Goal: Transaction & Acquisition: Download file/media

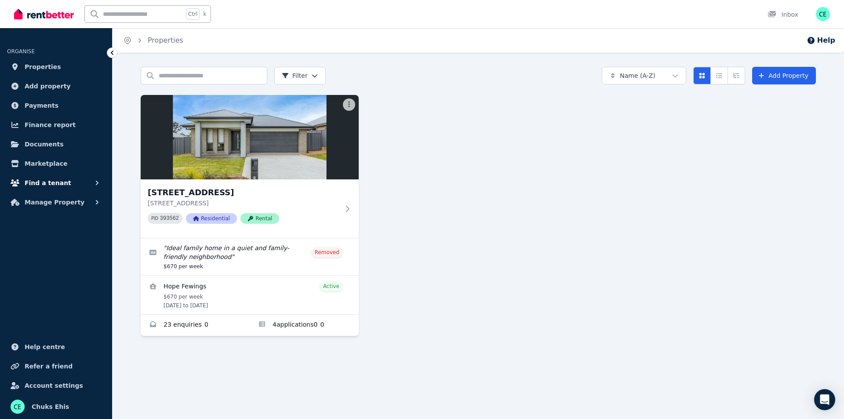
click at [97, 182] on icon "button" at bounding box center [97, 183] width 3 height 4
click at [44, 145] on span "Documents" at bounding box center [44, 144] width 39 height 11
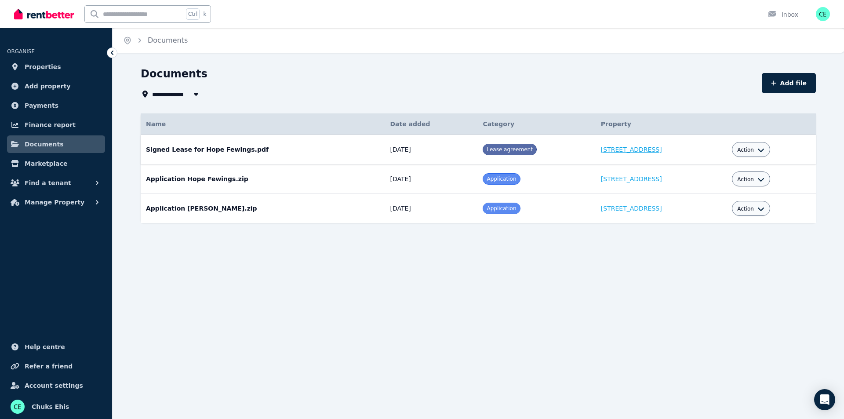
click at [601, 151] on link "[STREET_ADDRESS]" at bounding box center [631, 149] width 61 height 7
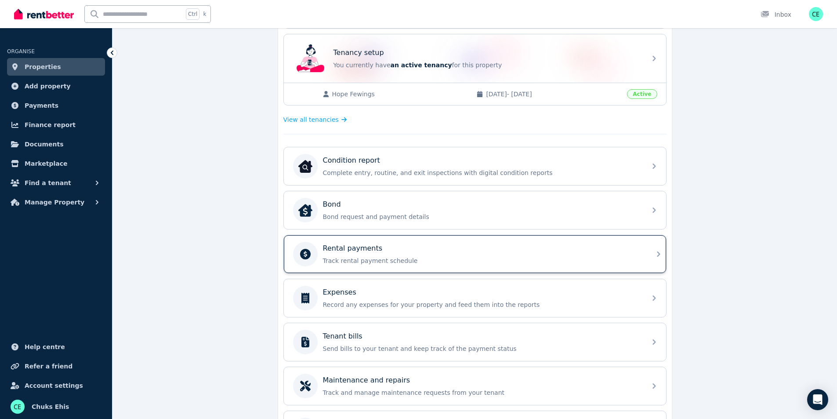
scroll to position [244, 0]
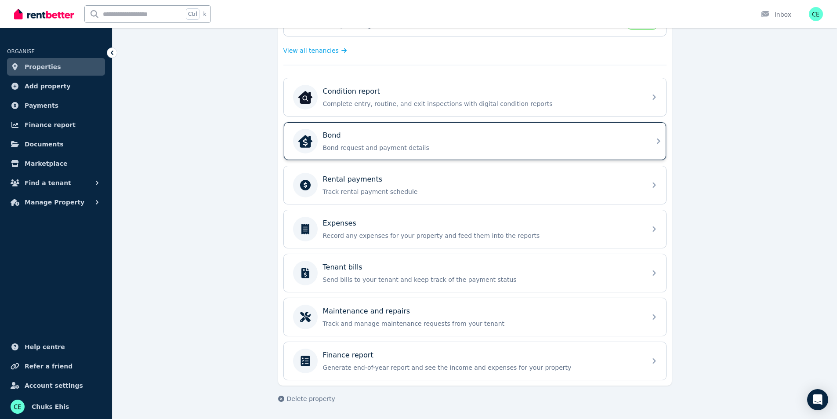
click at [657, 141] on icon at bounding box center [658, 141] width 11 height 11
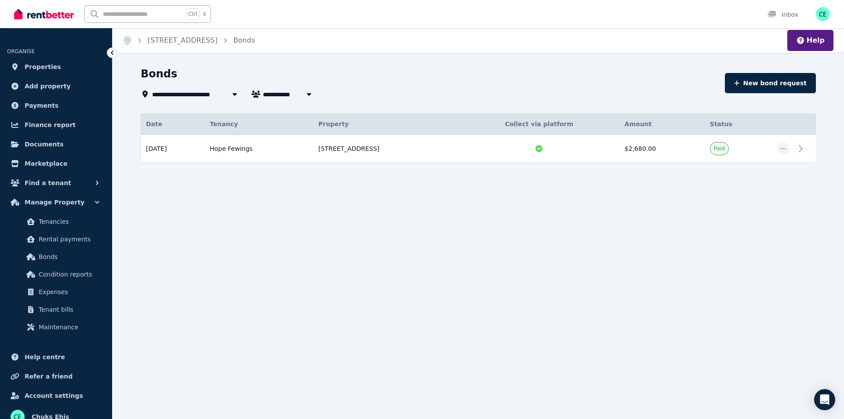
click at [113, 53] on icon at bounding box center [112, 52] width 9 height 9
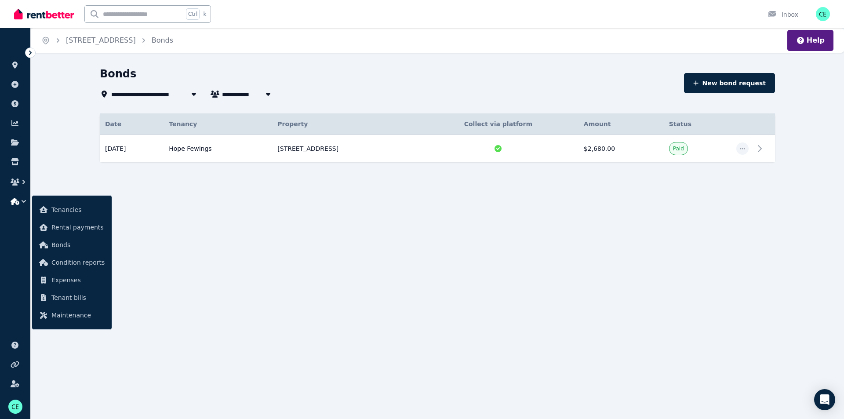
click at [257, 238] on div "**********" at bounding box center [422, 209] width 844 height 419
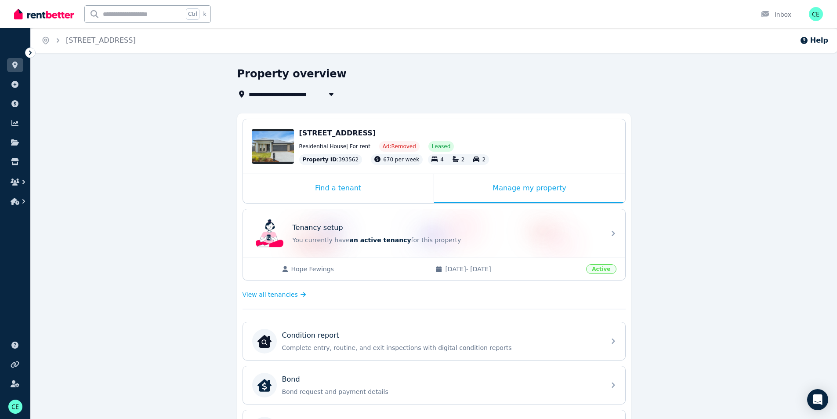
click at [343, 185] on div "Find a tenant" at bounding box center [338, 188] width 191 height 29
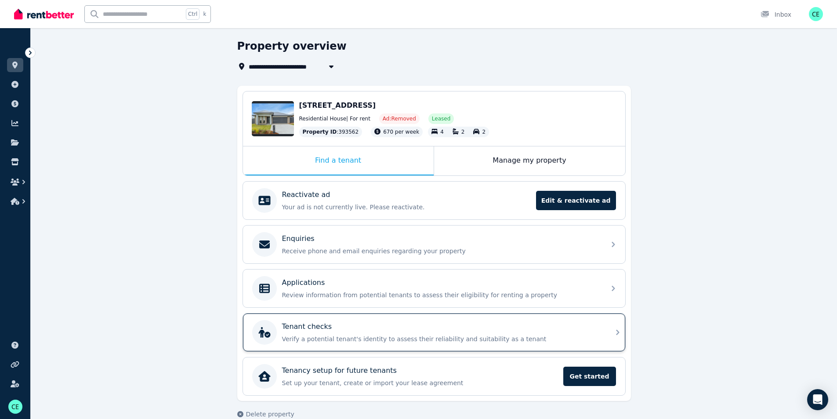
scroll to position [43, 0]
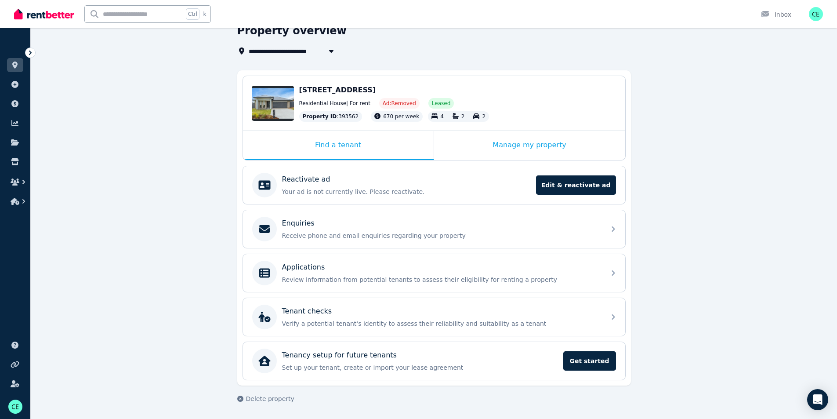
click at [526, 145] on div "Manage my property" at bounding box center [529, 145] width 191 height 29
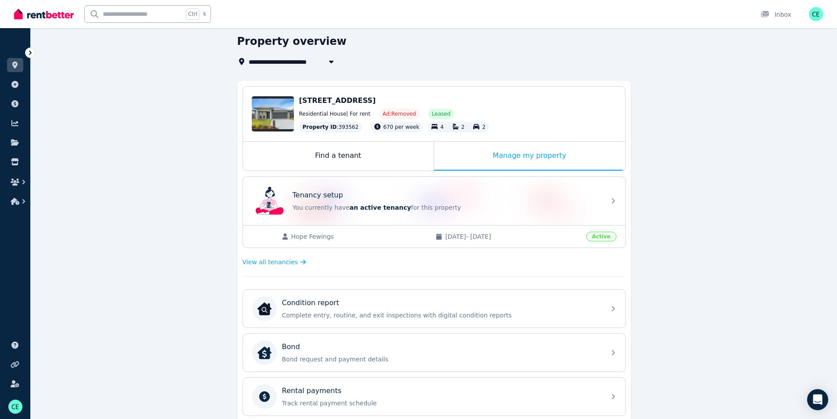
scroll to position [24, 0]
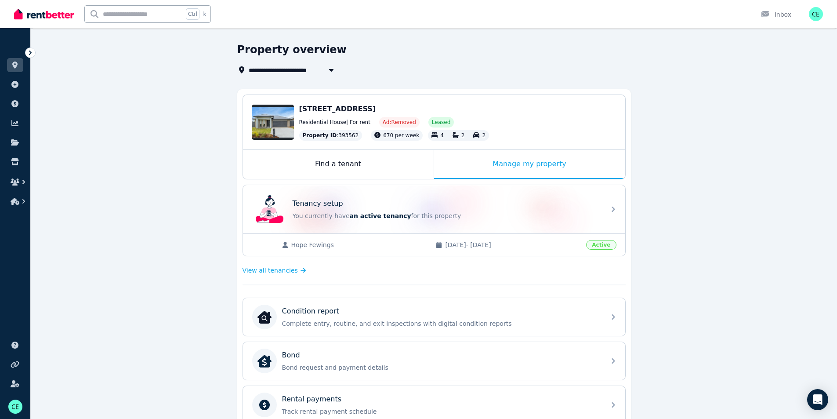
click at [29, 50] on icon at bounding box center [30, 52] width 9 height 9
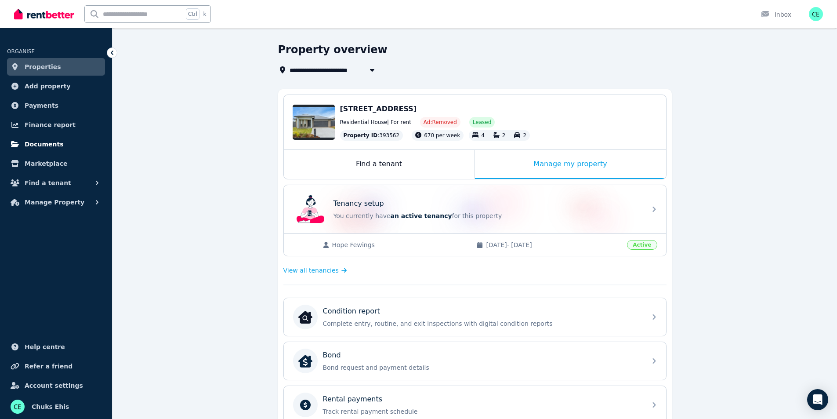
click at [49, 148] on span "Documents" at bounding box center [44, 144] width 39 height 11
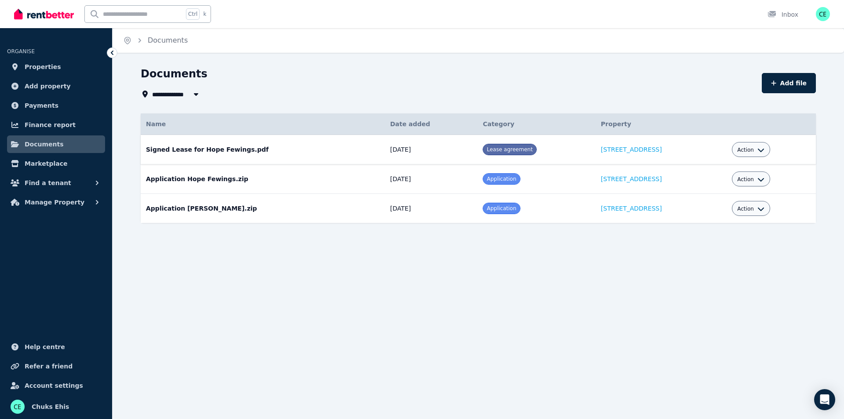
click at [486, 149] on span "Lease agreement" at bounding box center [509, 149] width 46 height 6
click at [757, 149] on icon "button" at bounding box center [760, 149] width 7 height 7
click at [720, 202] on link "Download" at bounding box center [724, 201] width 84 height 16
click at [709, 85] on div "**********" at bounding box center [449, 83] width 616 height 33
